Goal: Task Accomplishment & Management: Complete application form

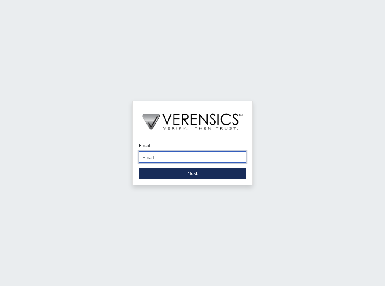
click at [164, 160] on input "Email" at bounding box center [193, 156] width 108 height 11
type input "r"
type input "[PERSON_NAME][EMAIL_ADDRESS][PERSON_NAME][DOMAIN_NAME]"
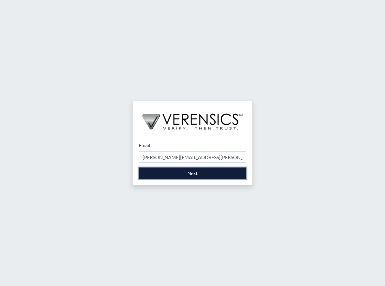
click at [196, 174] on button "Next" at bounding box center [193, 173] width 108 height 11
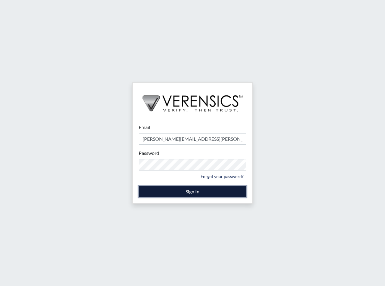
click at [191, 192] on button "Sign In" at bounding box center [193, 191] width 108 height 11
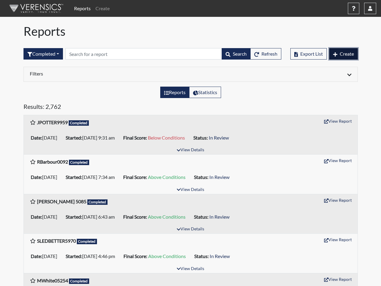
click at [346, 52] on span "Create" at bounding box center [347, 54] width 14 height 6
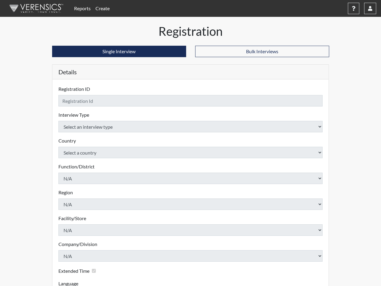
checkbox input "true"
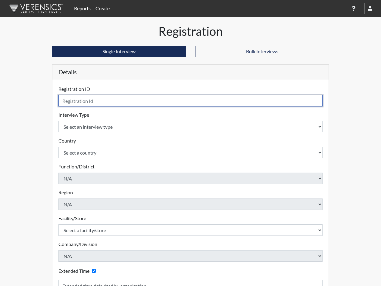
click at [133, 98] on input "text" at bounding box center [190, 100] width 264 height 11
type input "failingF4994"
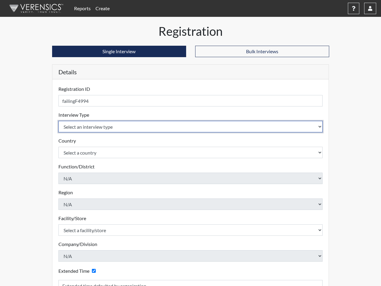
select select "ff733e93-e1bf-11ea-9c9f-0eff0cf7eb8f"
click at [58, 121] on select "Select an interview type Corrections Pre-Employment" at bounding box center [190, 126] width 264 height 11
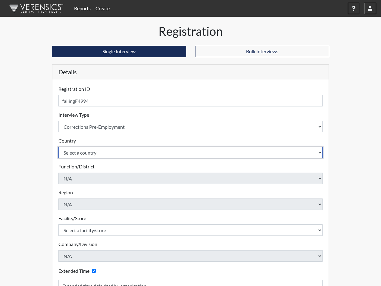
select select "united-states-of-[GEOGRAPHIC_DATA]"
click at [58, 147] on select "Select a country [GEOGRAPHIC_DATA] [GEOGRAPHIC_DATA]" at bounding box center [190, 152] width 264 height 11
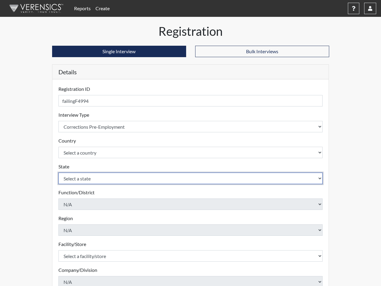
select select "SC"
click at [58, 173] on select "Select a state [US_STATE] [US_STATE] [US_STATE] [US_STATE] [US_STATE] [US_STATE…" at bounding box center [190, 178] width 264 height 11
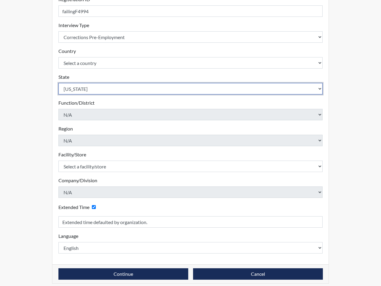
scroll to position [95, 0]
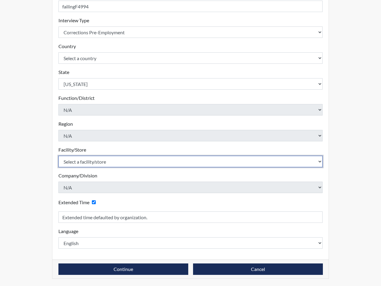
select select "d8fafbfe-3542-4e25-ab93-af3ea1b41fa7"
click at [58, 156] on select "Select a facility/store [GEOGRAPHIC_DATA] CI Broad River CI [PERSON_NAME] CI Di…" at bounding box center [190, 161] width 264 height 11
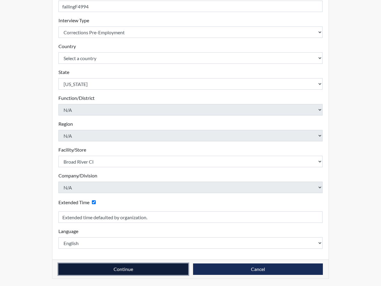
click at [146, 272] on button "Continue" at bounding box center [123, 269] width 130 height 11
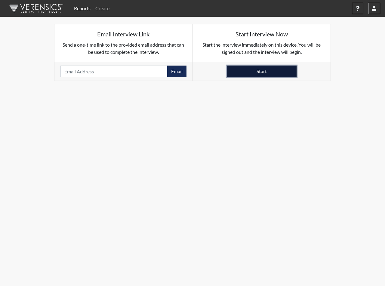
click at [244, 73] on button "Start" at bounding box center [262, 71] width 70 height 11
